Goal: Browse casually

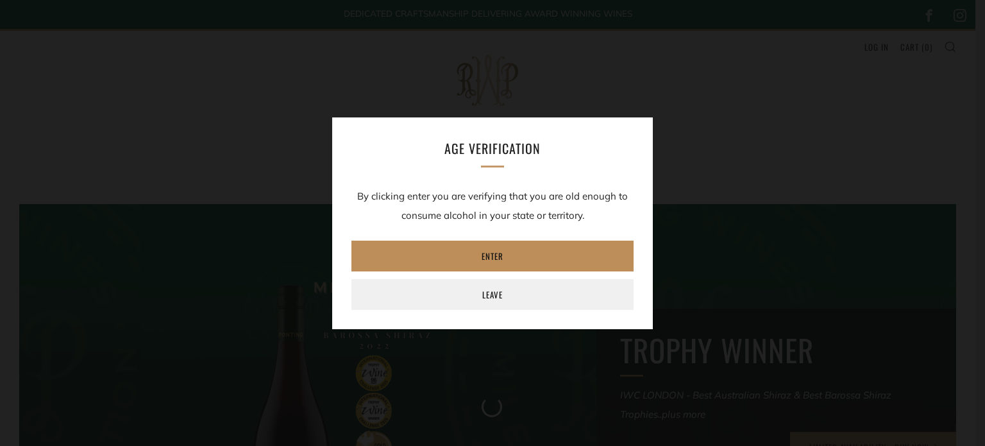
click at [521, 251] on link "Enter" at bounding box center [492, 255] width 282 height 31
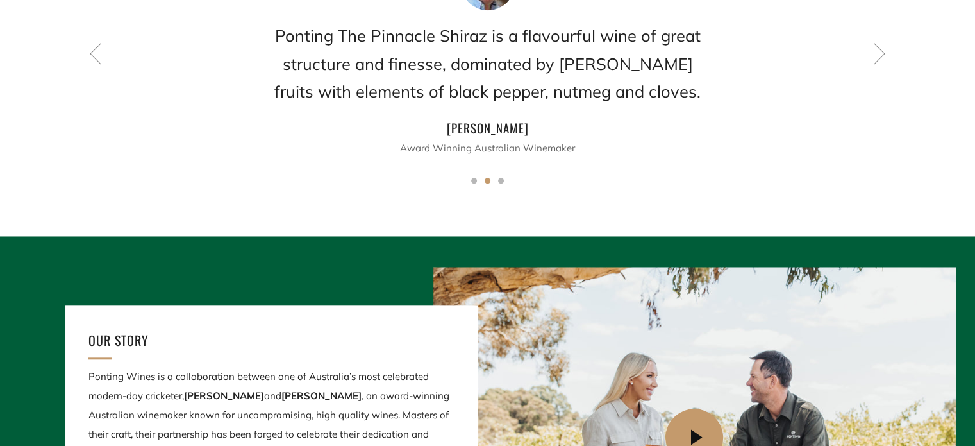
scroll to position [1182, 0]
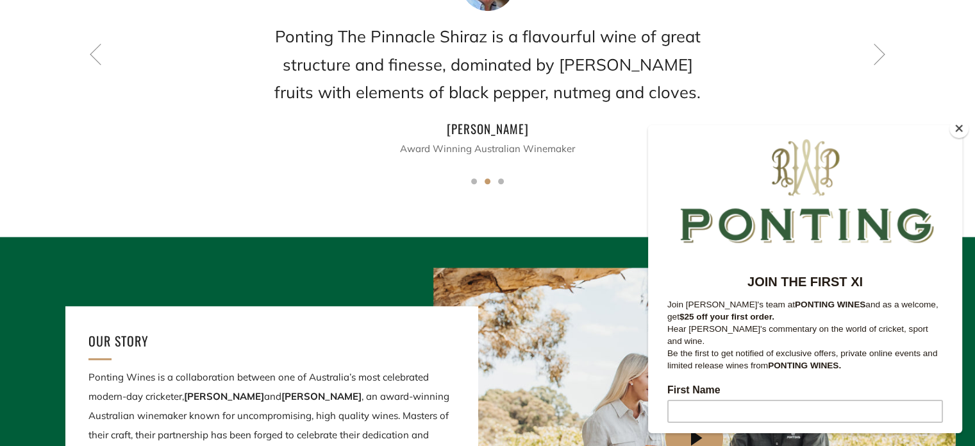
click at [959, 125] on button "Close" at bounding box center [959, 128] width 19 height 19
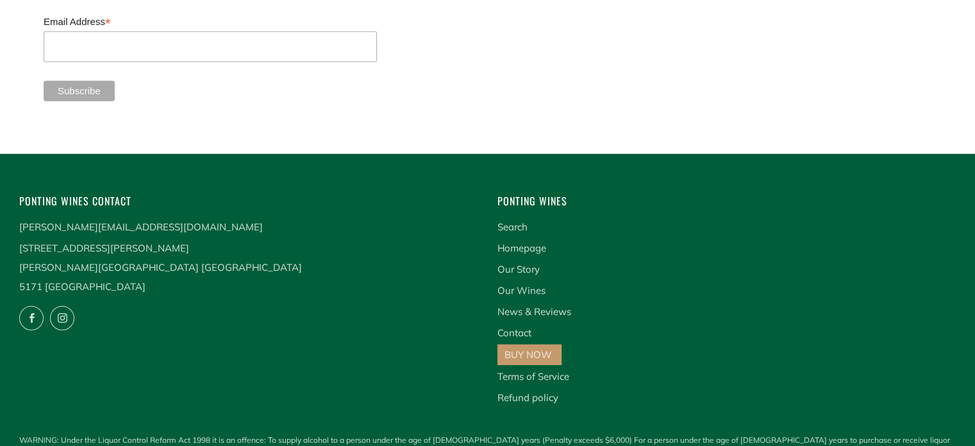
scroll to position [3491, 0]
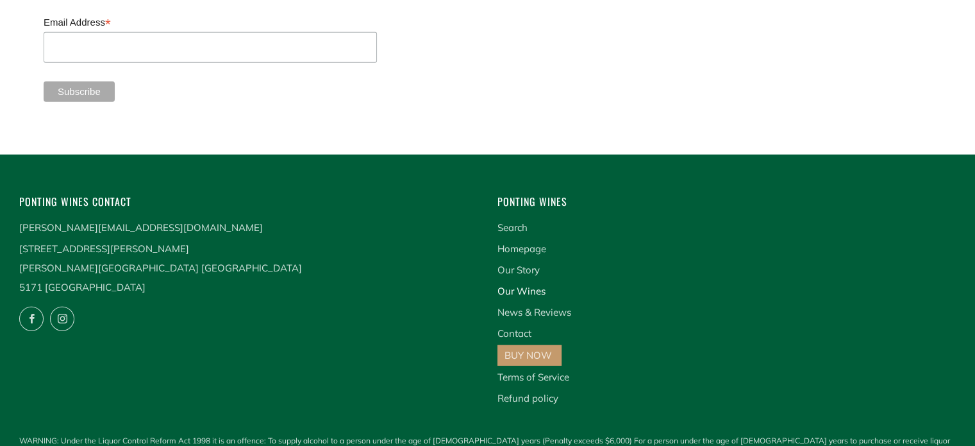
click at [510, 285] on link "Our Wines" at bounding box center [522, 291] width 48 height 12
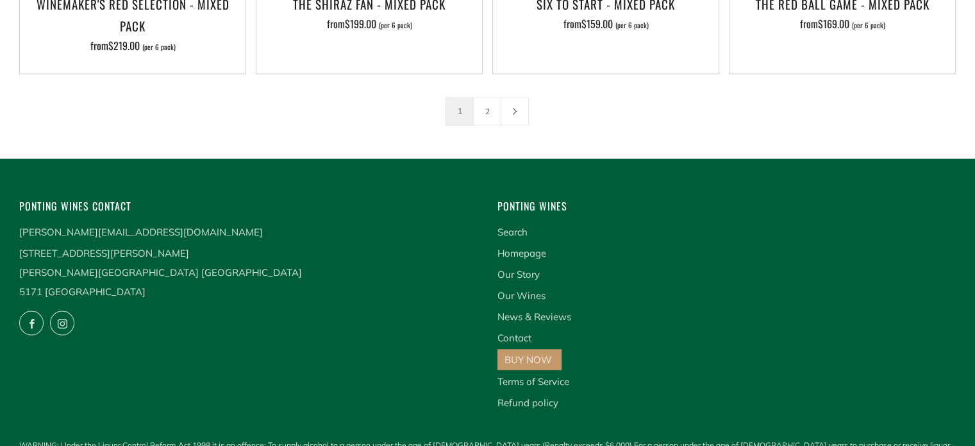
scroll to position [2293, 0]
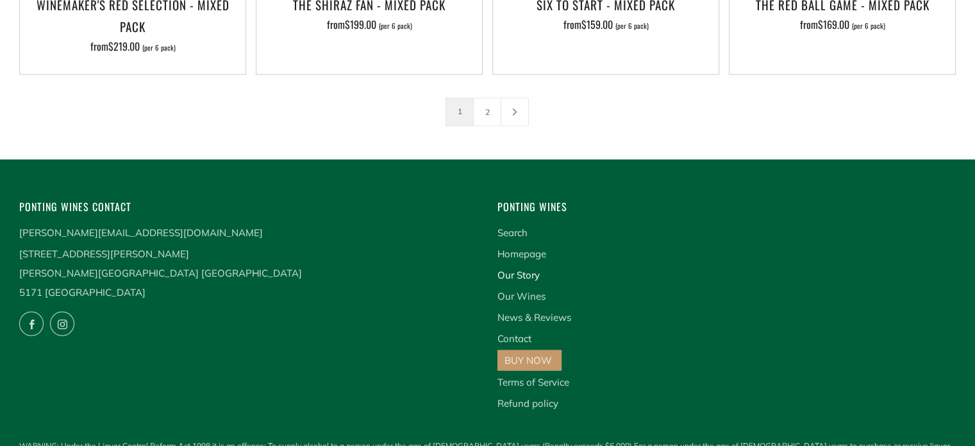
click at [521, 268] on link "Our Story" at bounding box center [519, 274] width 42 height 12
